Goal: Information Seeking & Learning: Learn about a topic

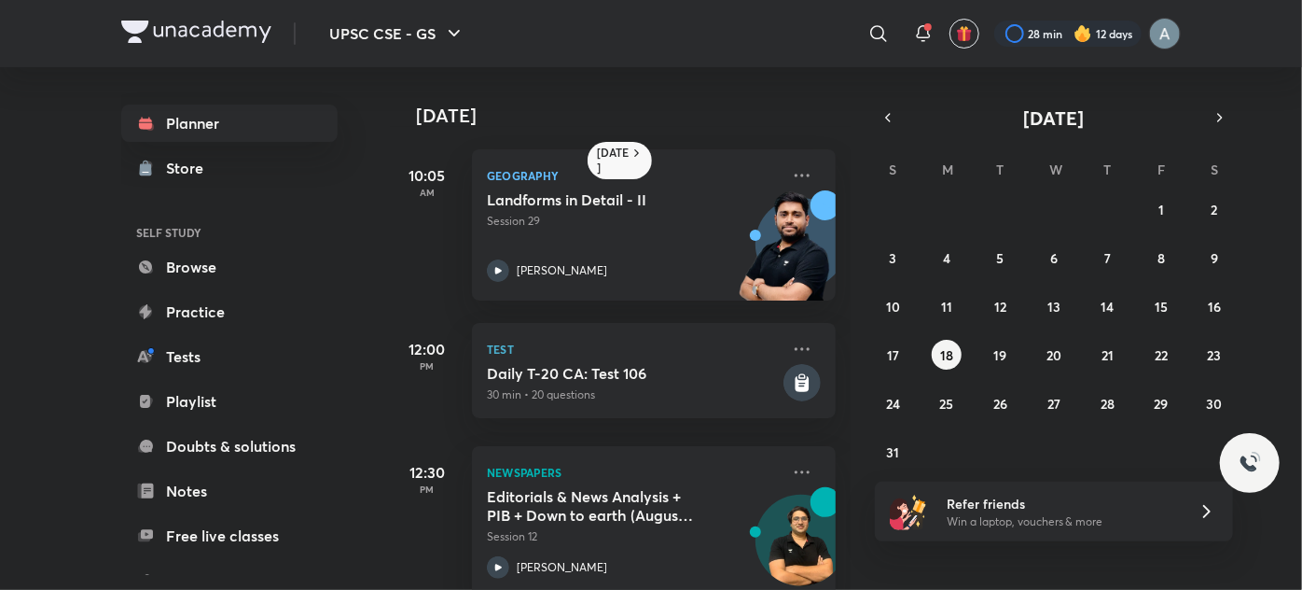
scroll to position [209, 0]
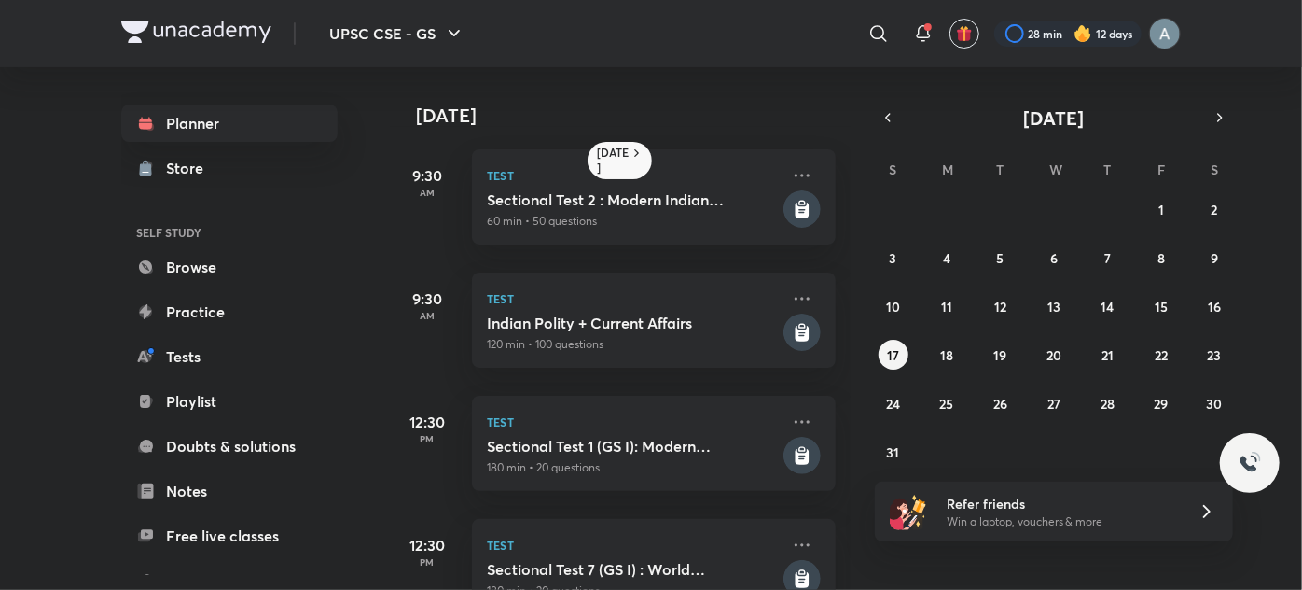
scroll to position [354, 0]
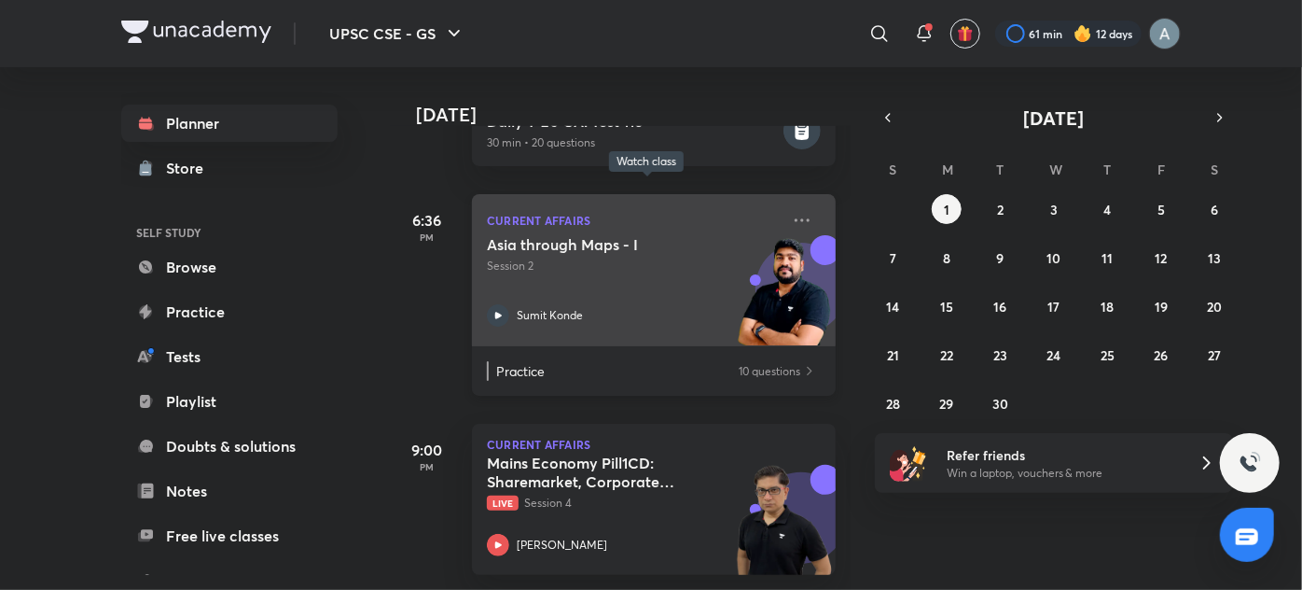
click at [680, 240] on h5 "Asia through Maps - I" at bounding box center [603, 244] width 232 height 19
